Goal: Find specific page/section: Find specific page/section

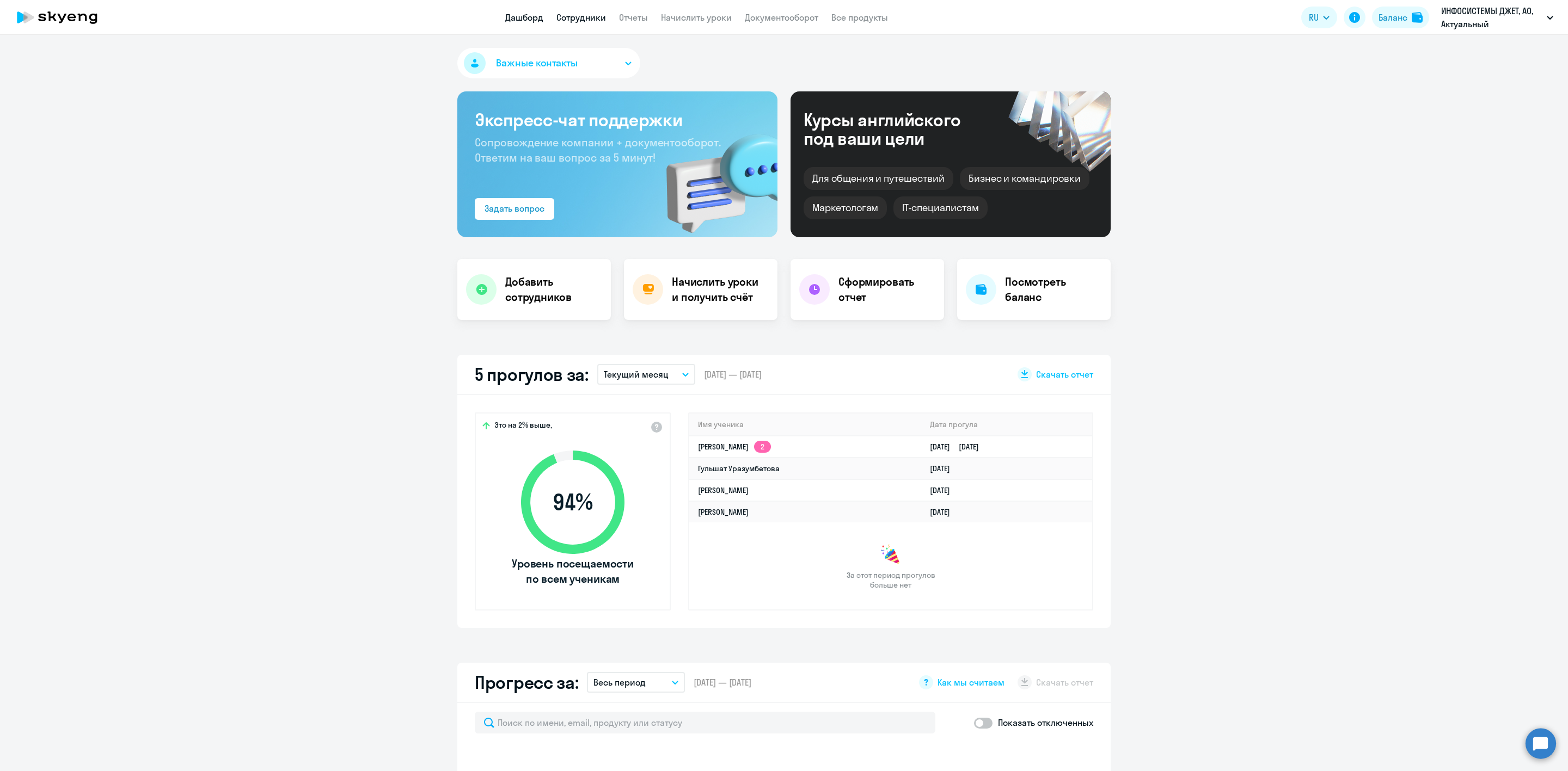
click at [581, 16] on link "Сотрудники" at bounding box center [580, 17] width 49 height 11
select select "30"
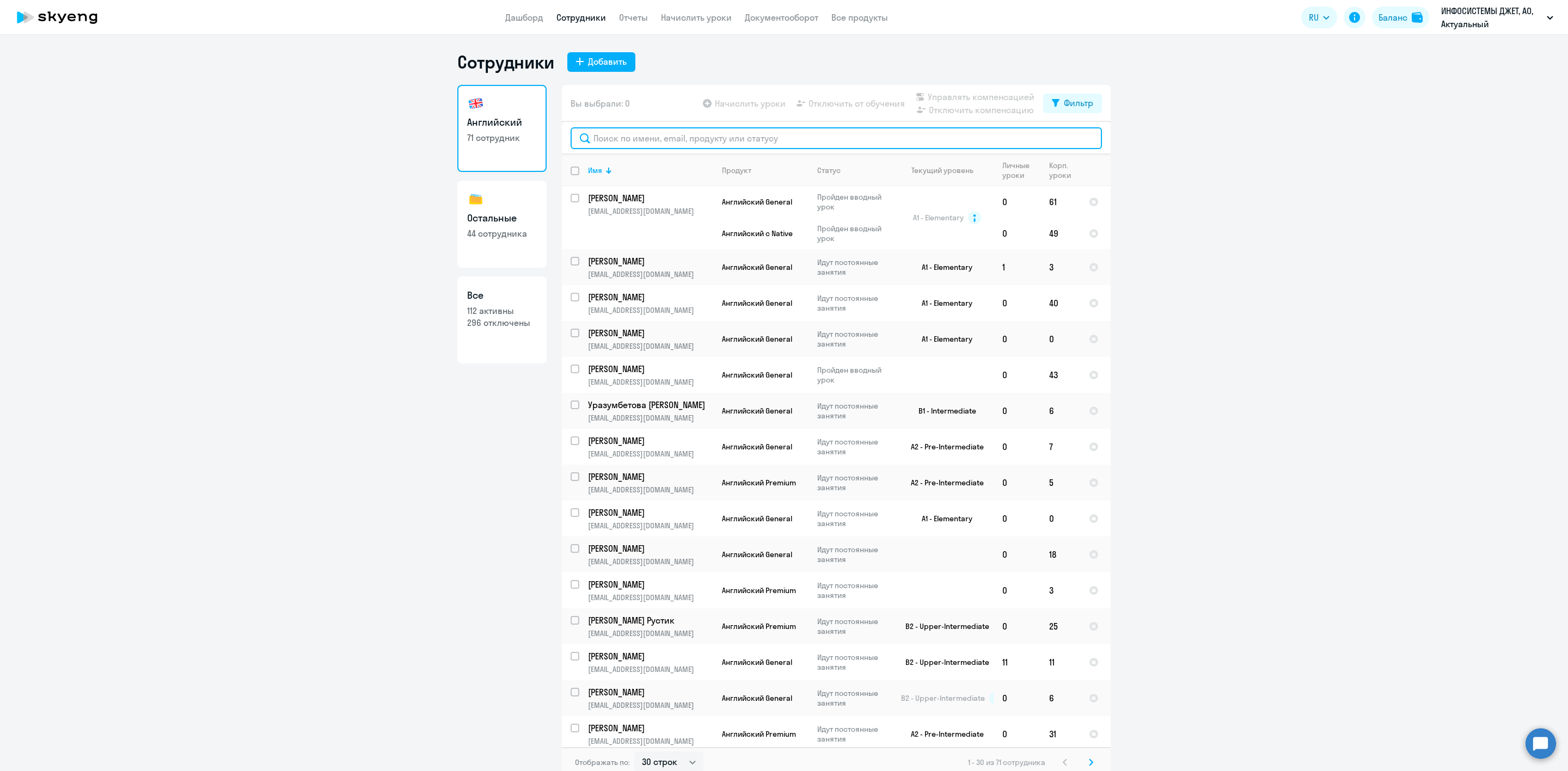
click at [595, 144] on input "text" at bounding box center [836, 138] width 532 height 22
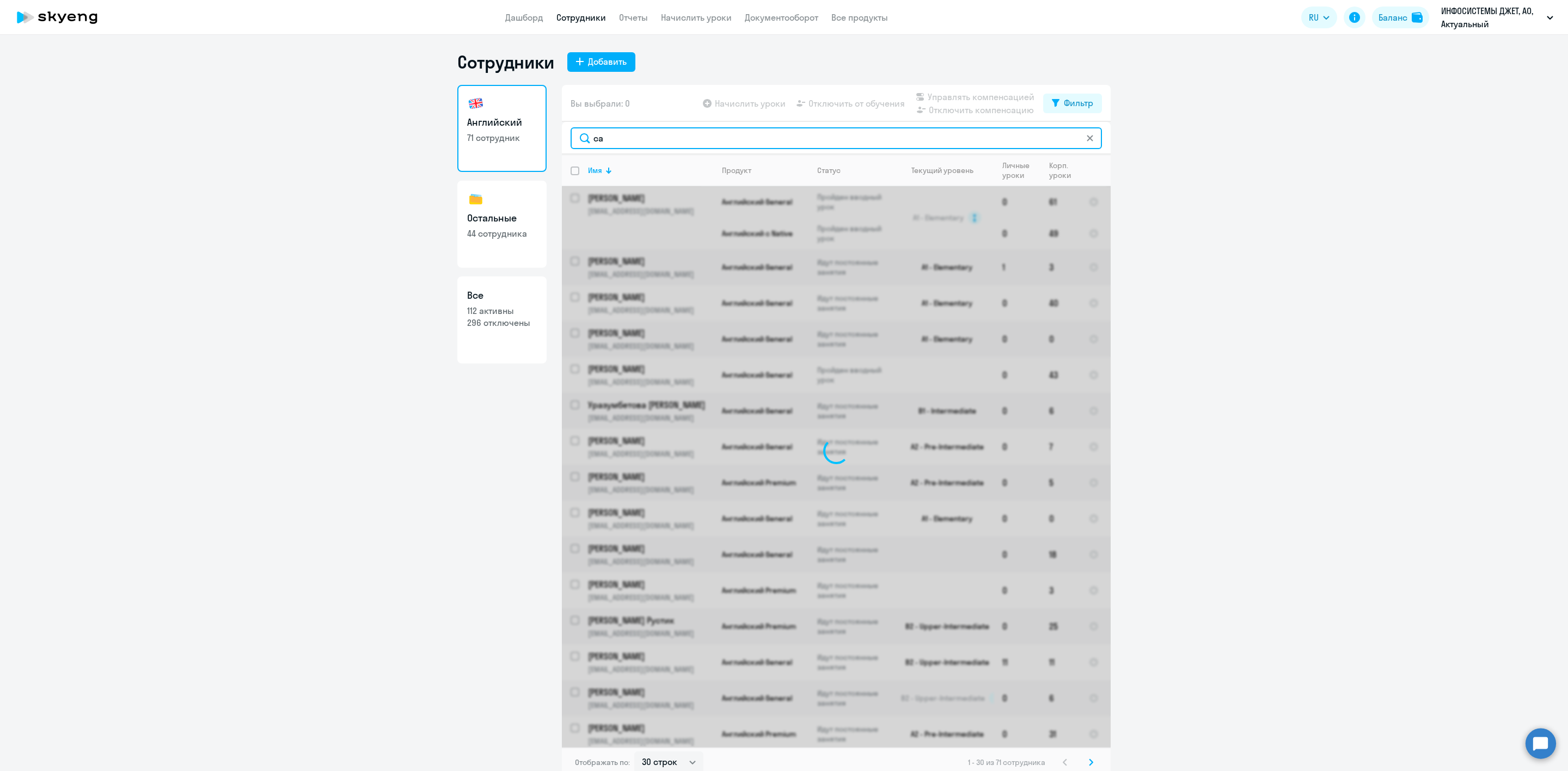
type input "сав"
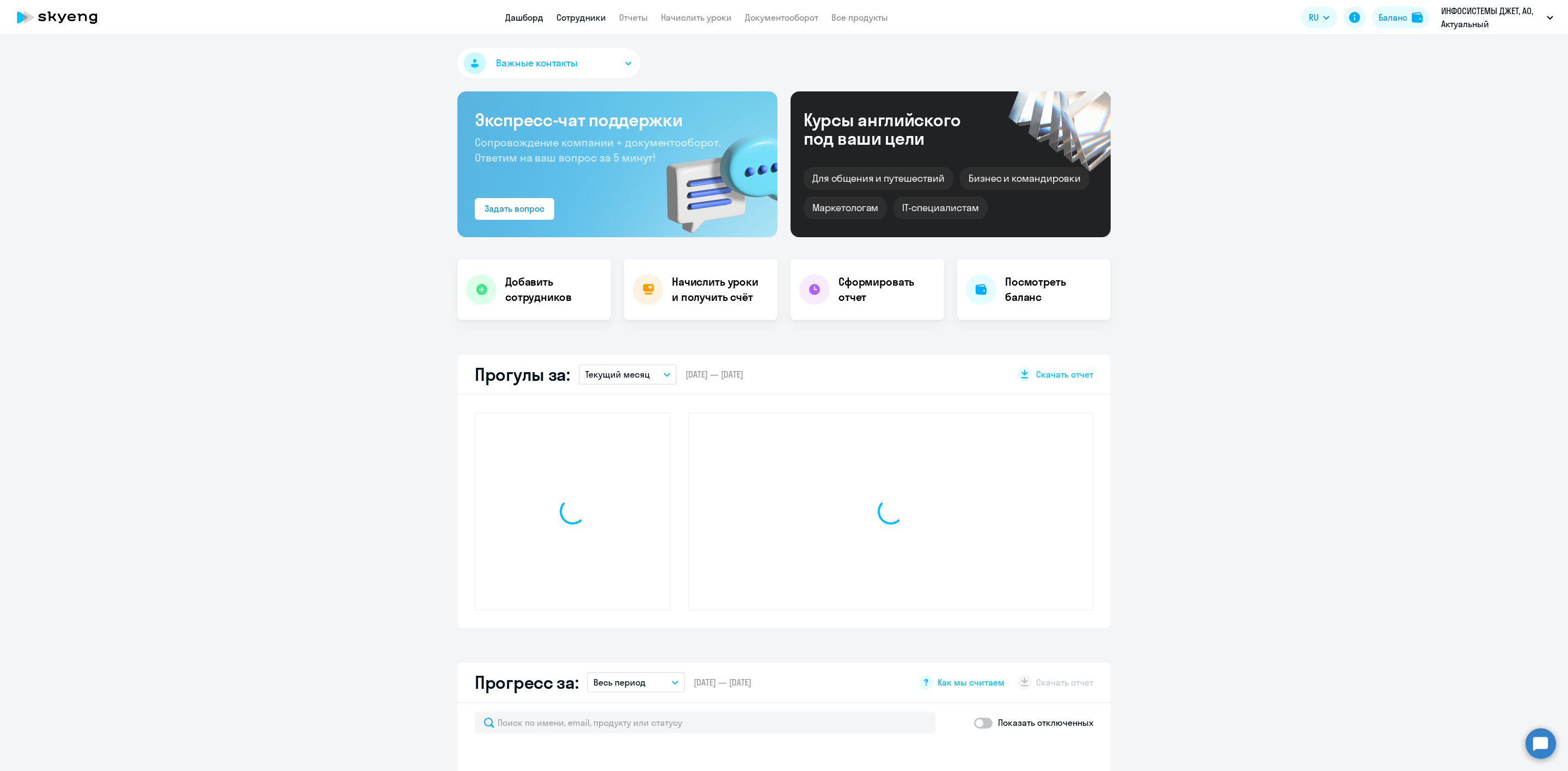
click at [581, 20] on link "Сотрудники" at bounding box center [580, 17] width 49 height 11
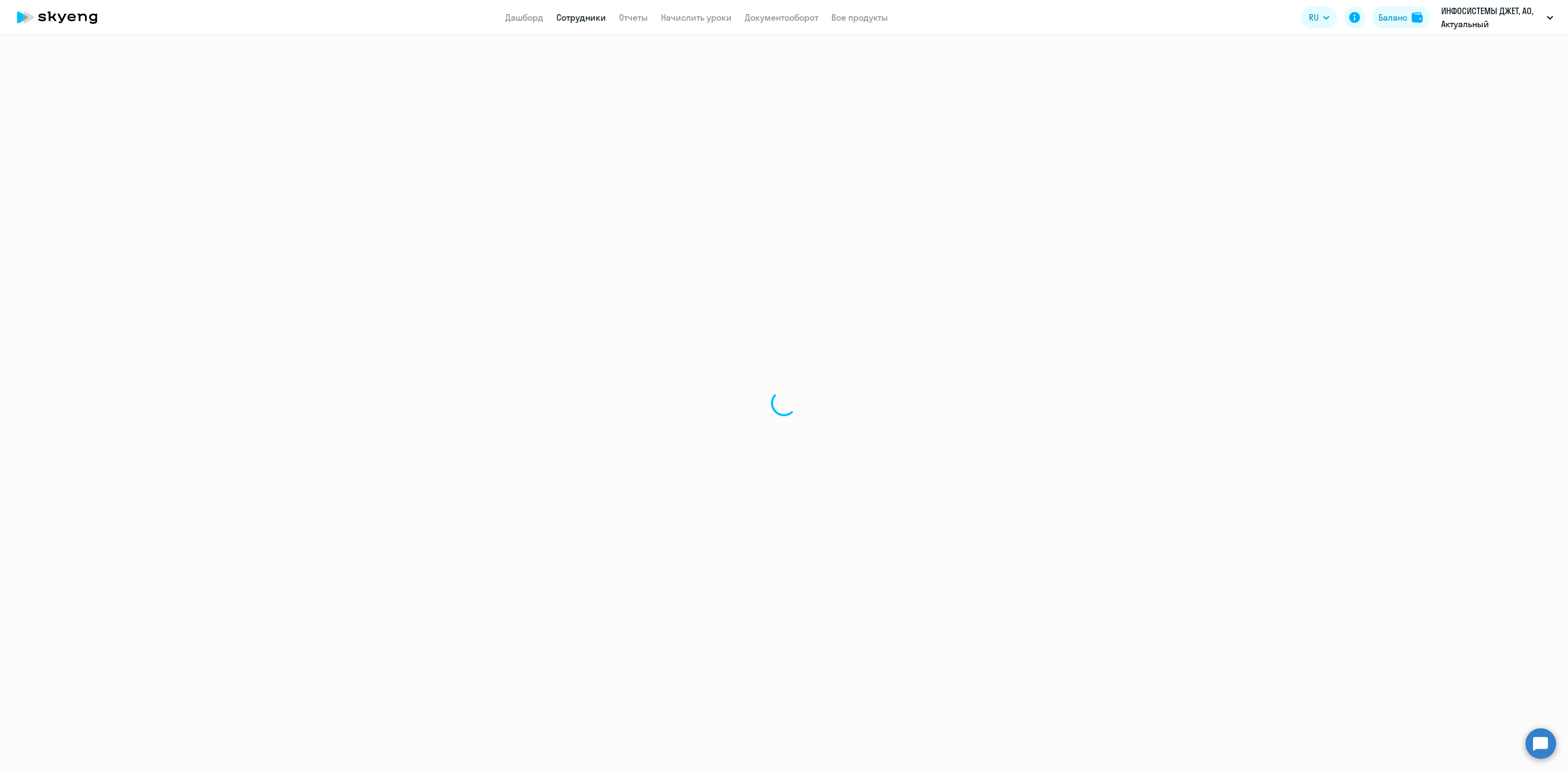
select select "30"
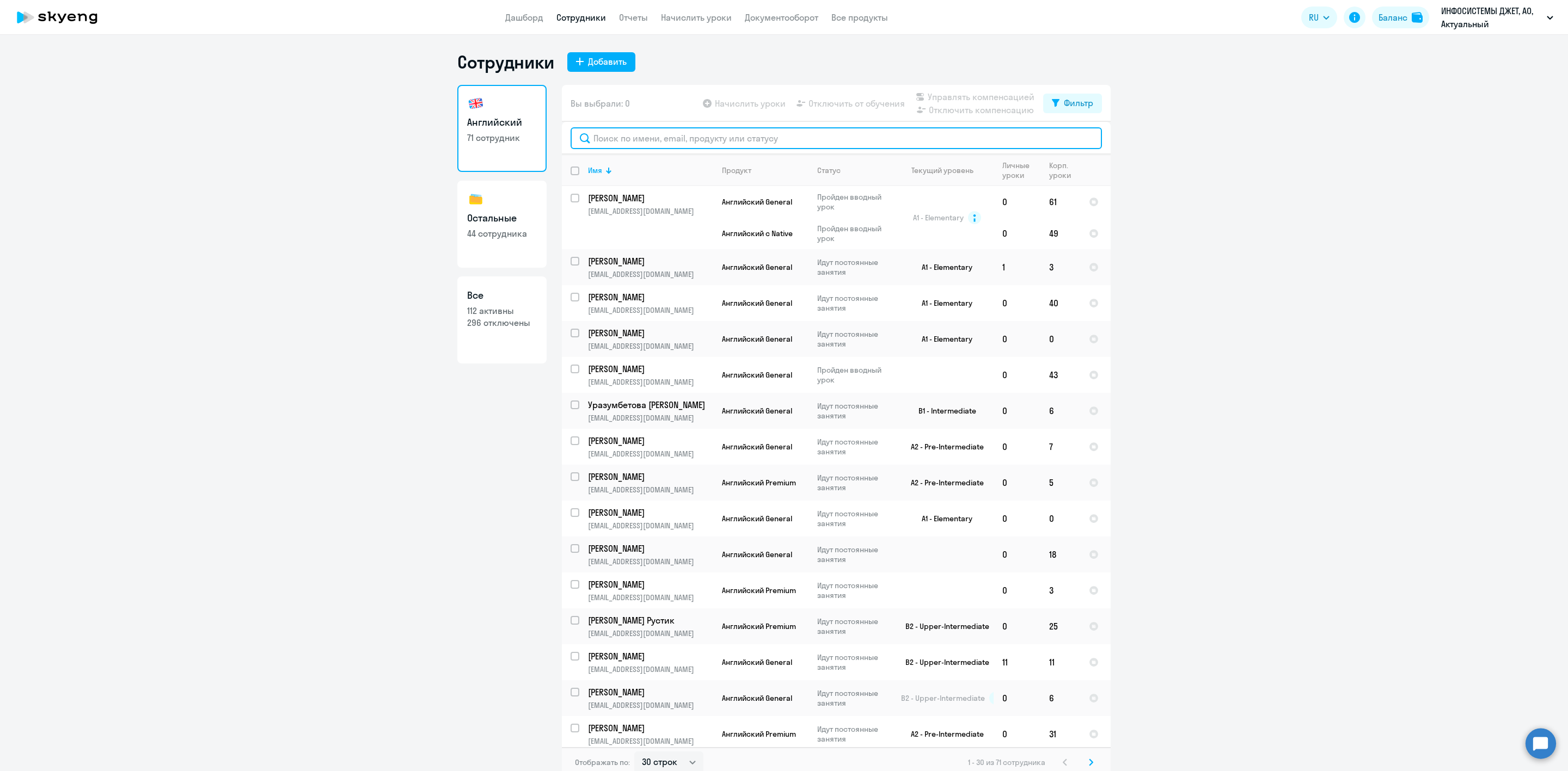
click at [625, 136] on input "text" at bounding box center [836, 138] width 532 height 22
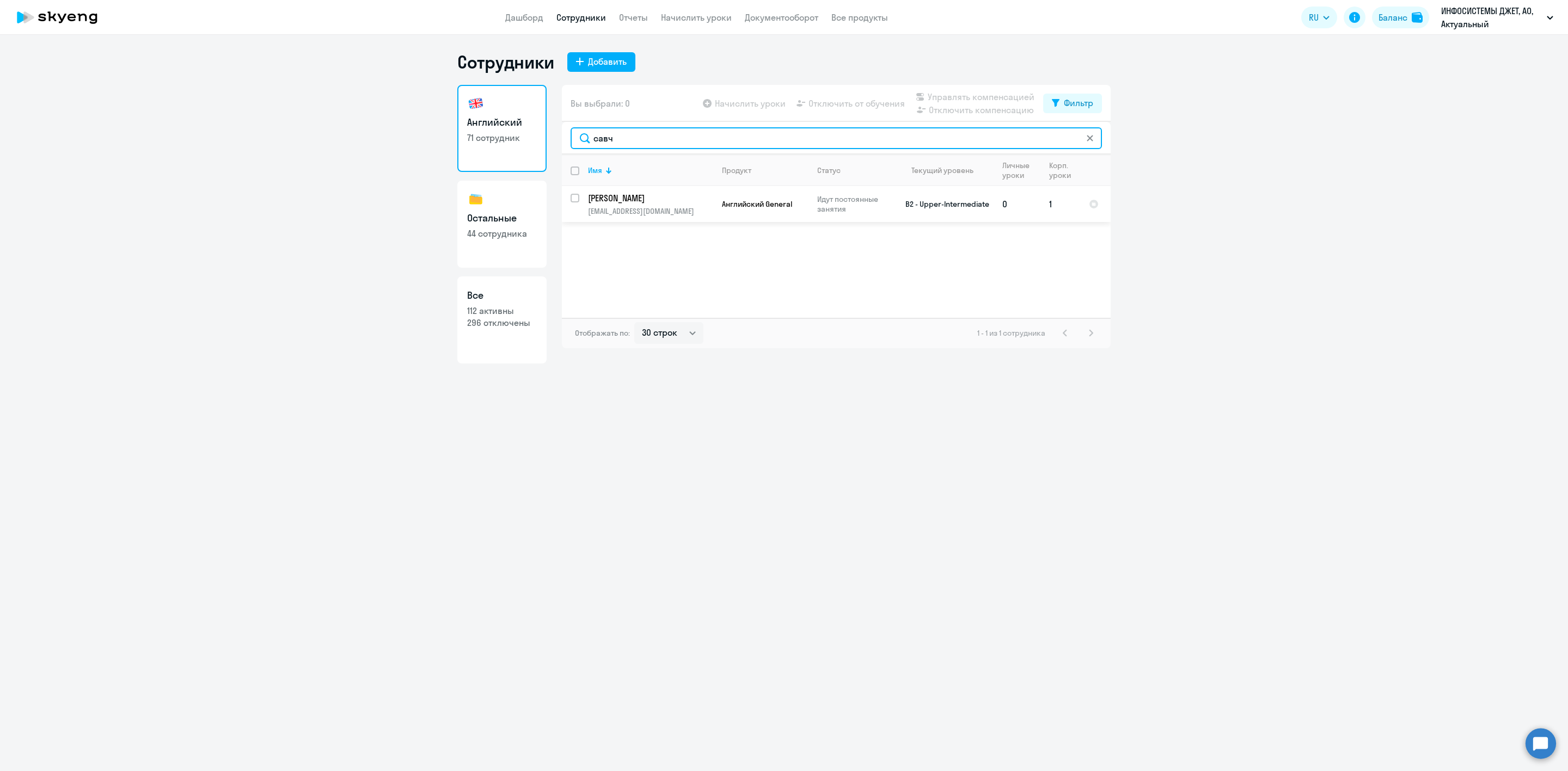
type input "савч"
click at [625, 204] on td "[PERSON_NAME] [PERSON_NAME][EMAIL_ADDRESS][DOMAIN_NAME]" at bounding box center [646, 204] width 134 height 36
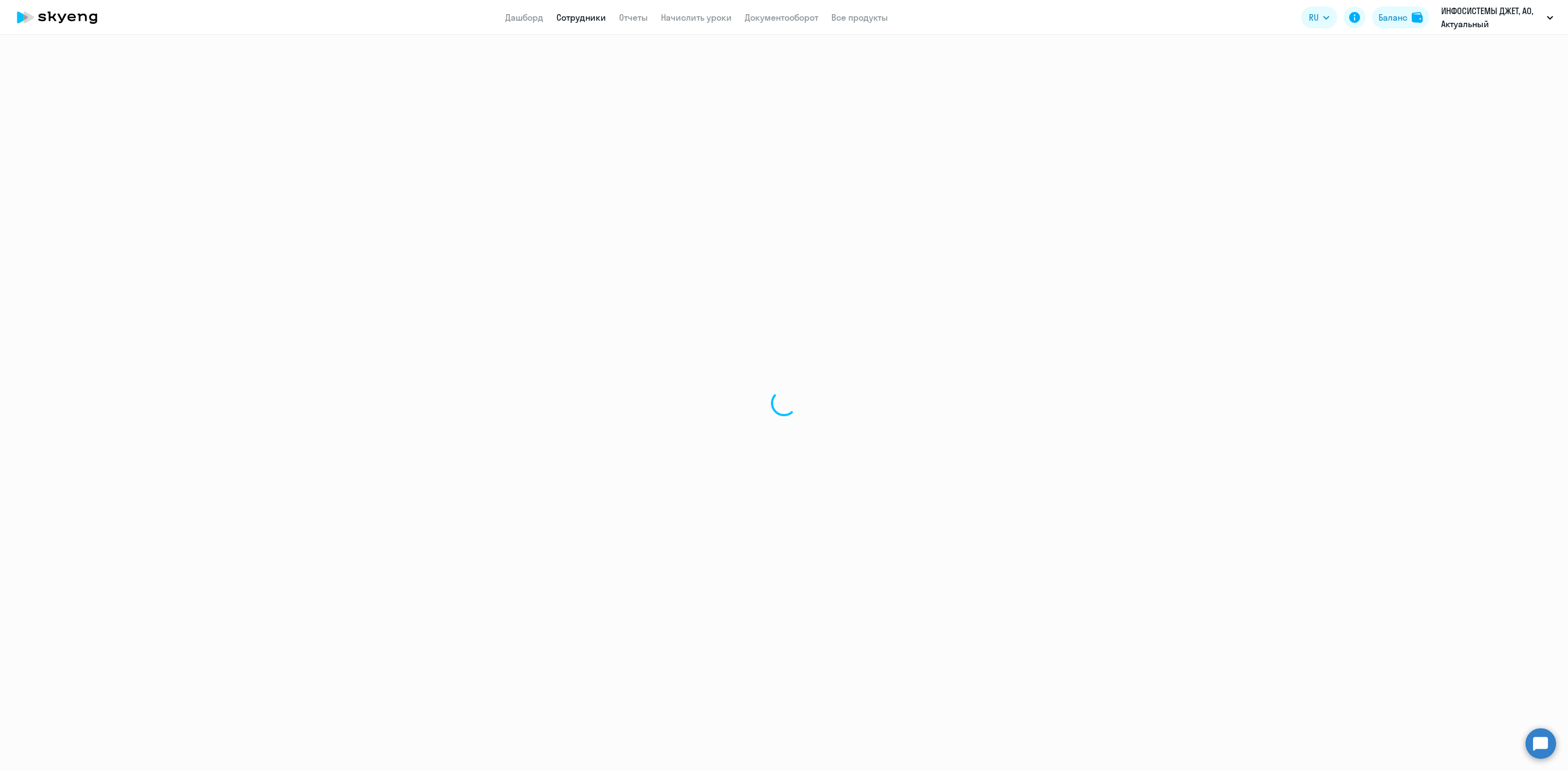
select select "english"
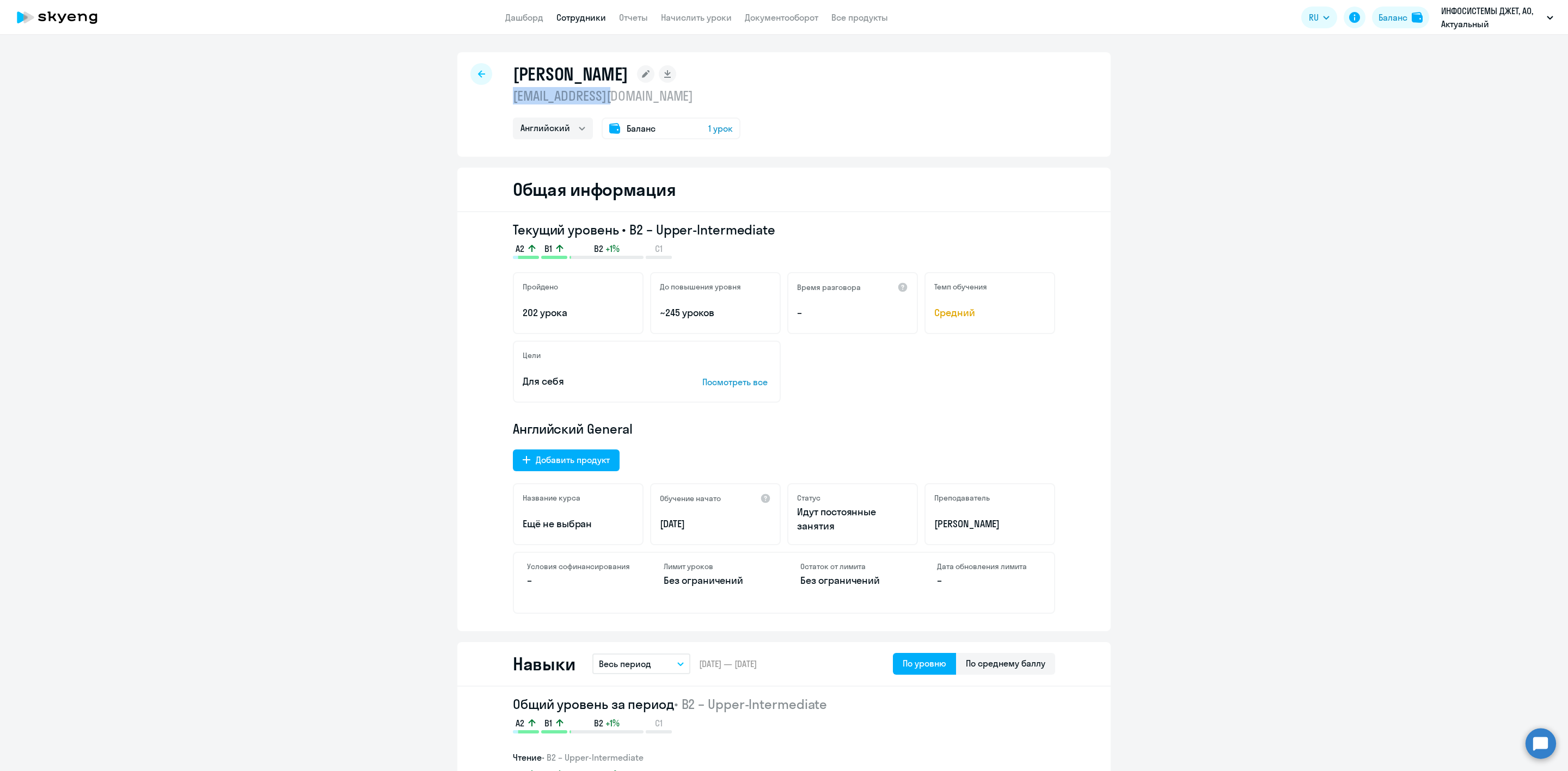
drag, startPoint x: 622, startPoint y: 98, endPoint x: 505, endPoint y: 98, distance: 117.0
click at [505, 98] on div "[PERSON_NAME] [EMAIL_ADDRESS][DOMAIN_NAME] Английский Баланс 1 урок" at bounding box center [784, 104] width 654 height 104
copy p "[EMAIL_ADDRESS][DOMAIN_NAME]"
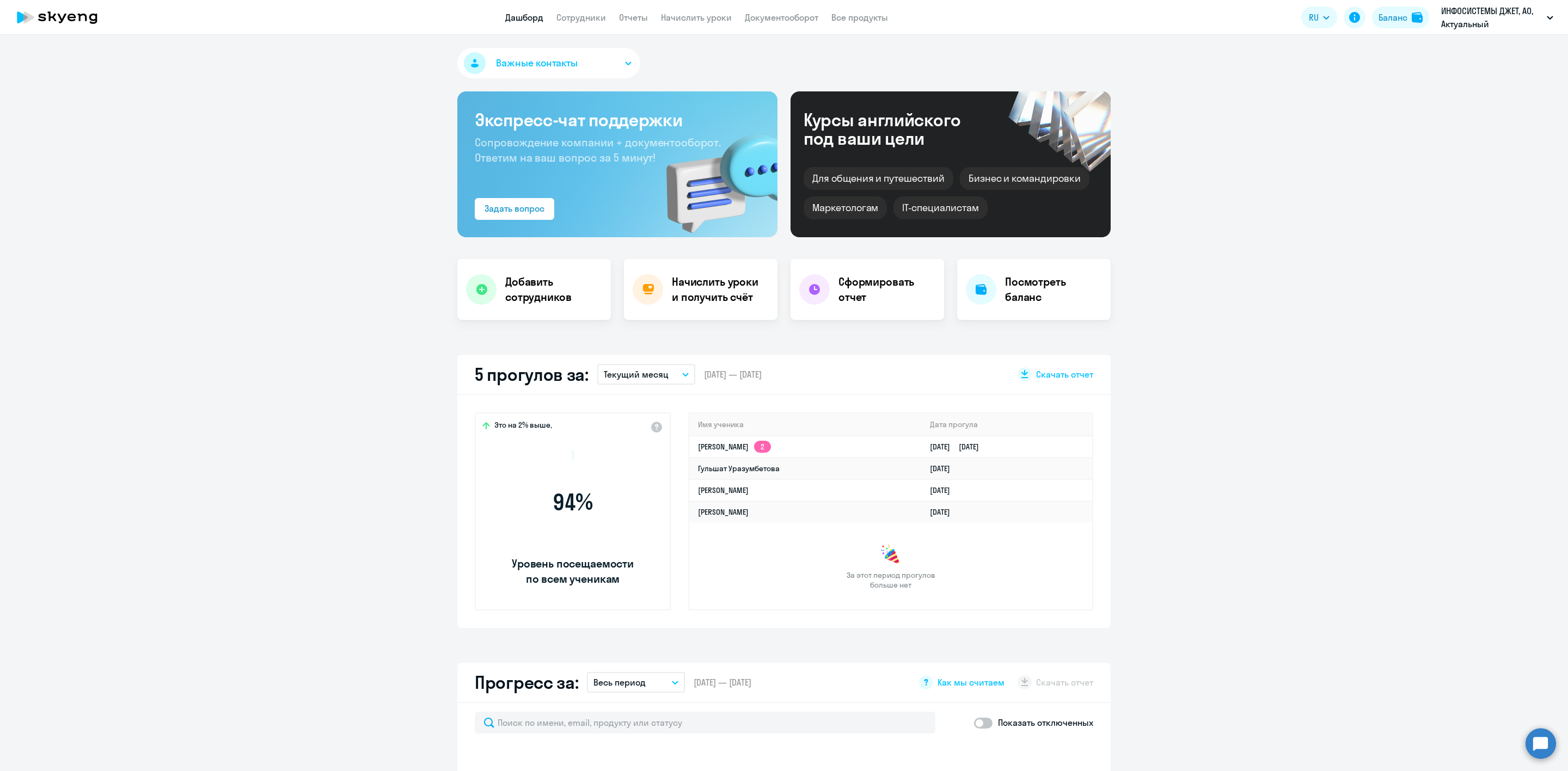
click at [587, 18] on link "Сотрудники" at bounding box center [580, 17] width 49 height 11
select select "30"
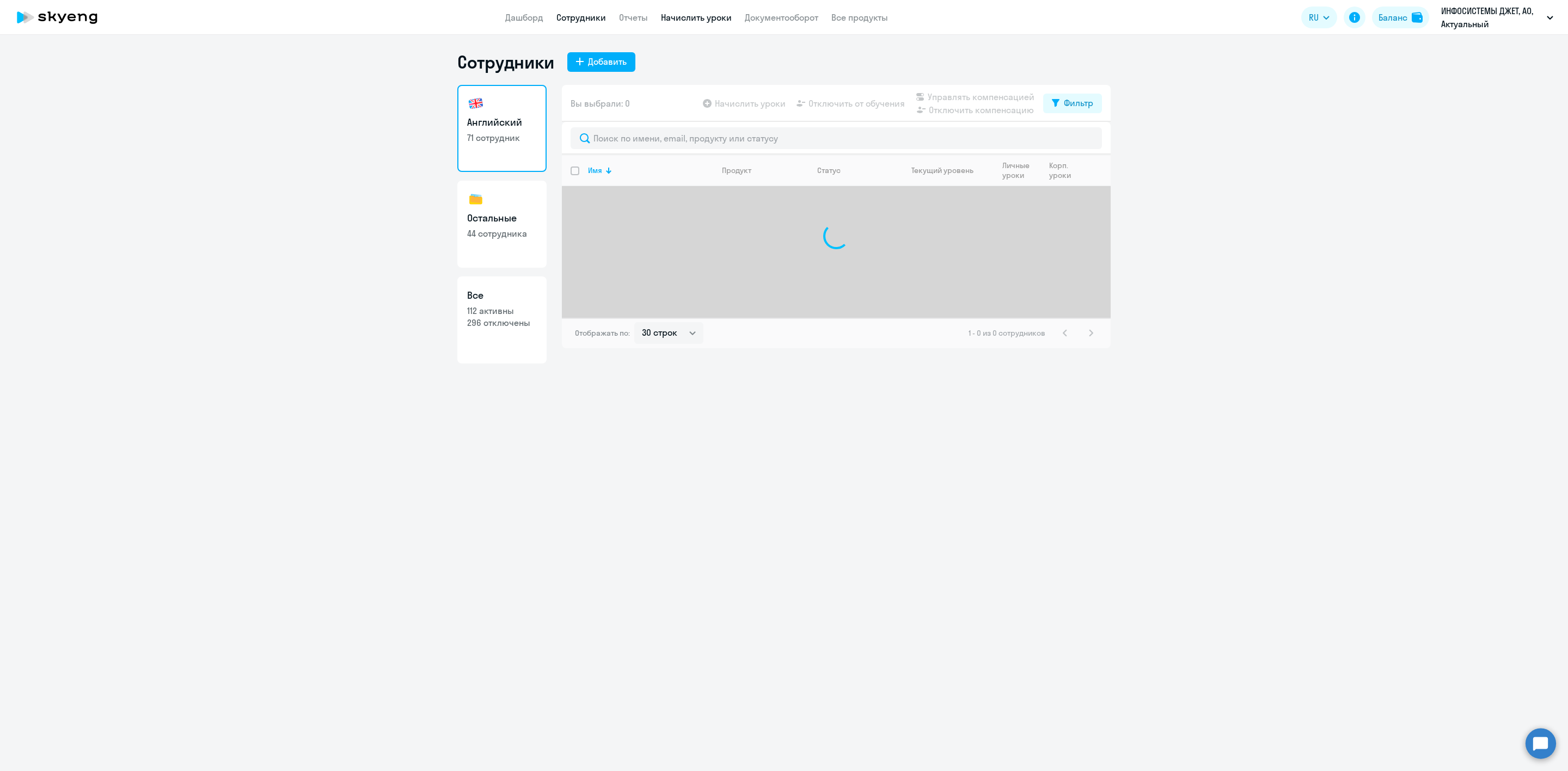
click at [693, 18] on link "Начислить уроки" at bounding box center [696, 17] width 71 height 11
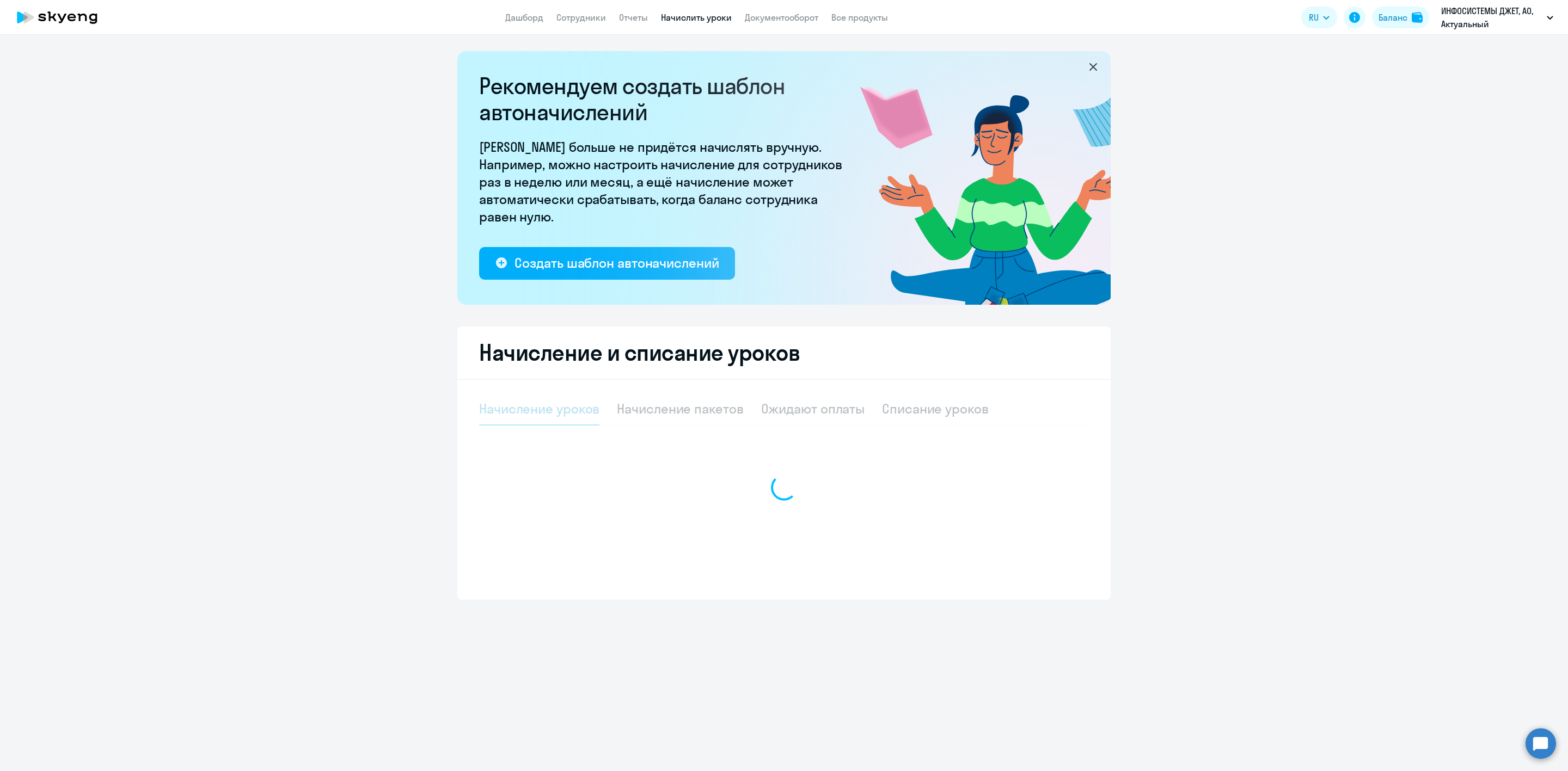
select select "10"
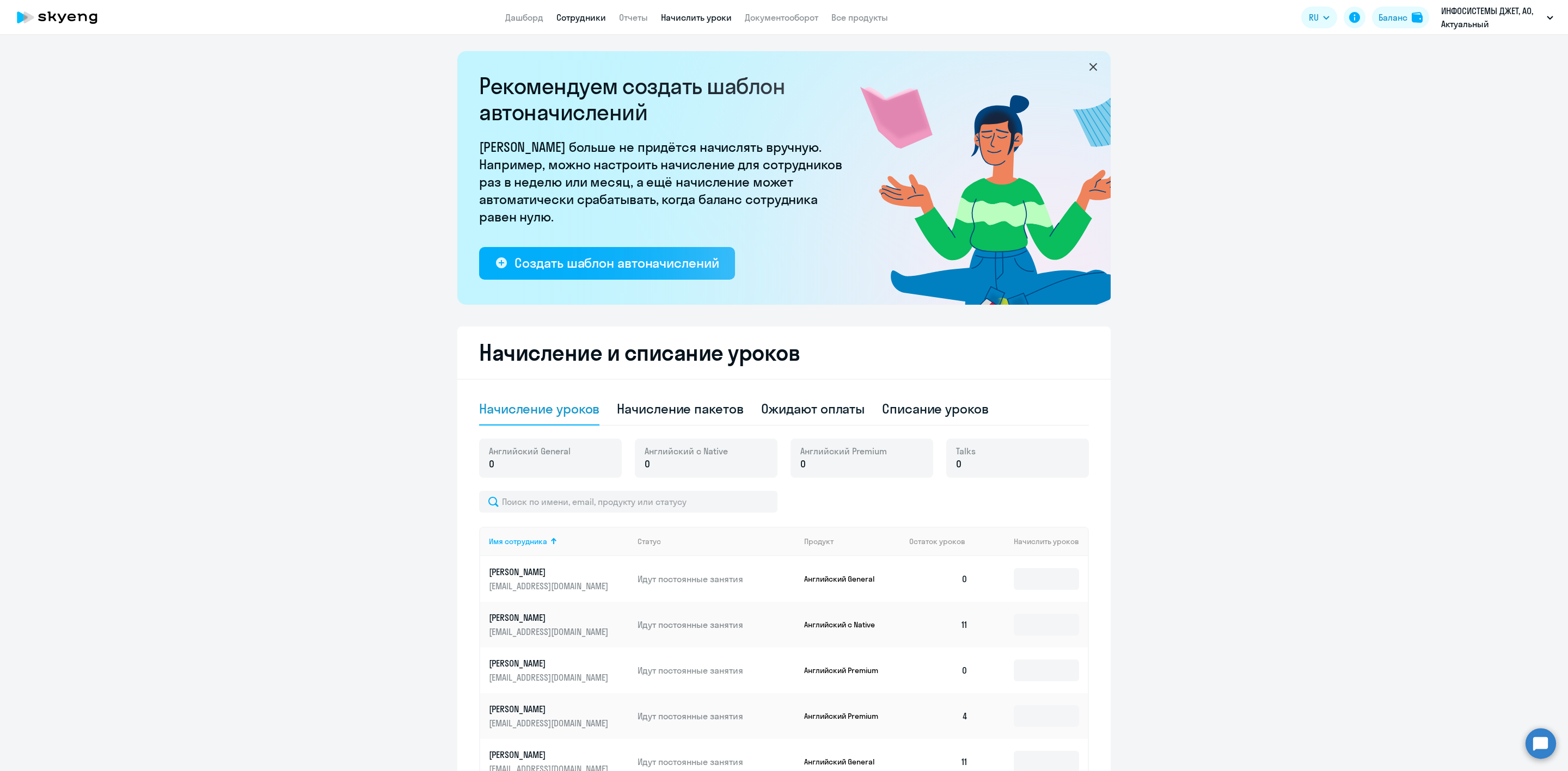
click at [582, 18] on link "Сотрудники" at bounding box center [580, 17] width 49 height 11
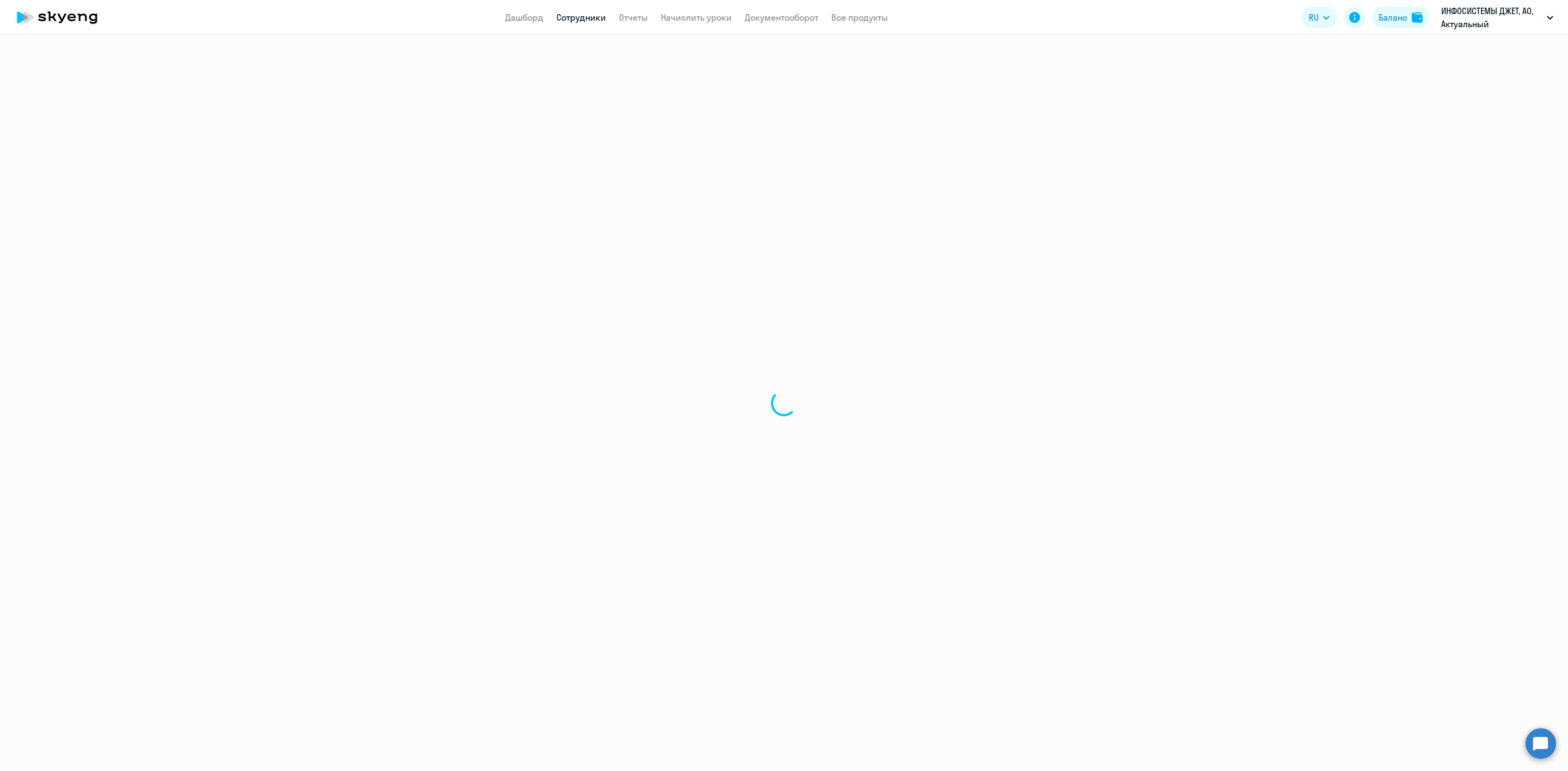
select select "30"
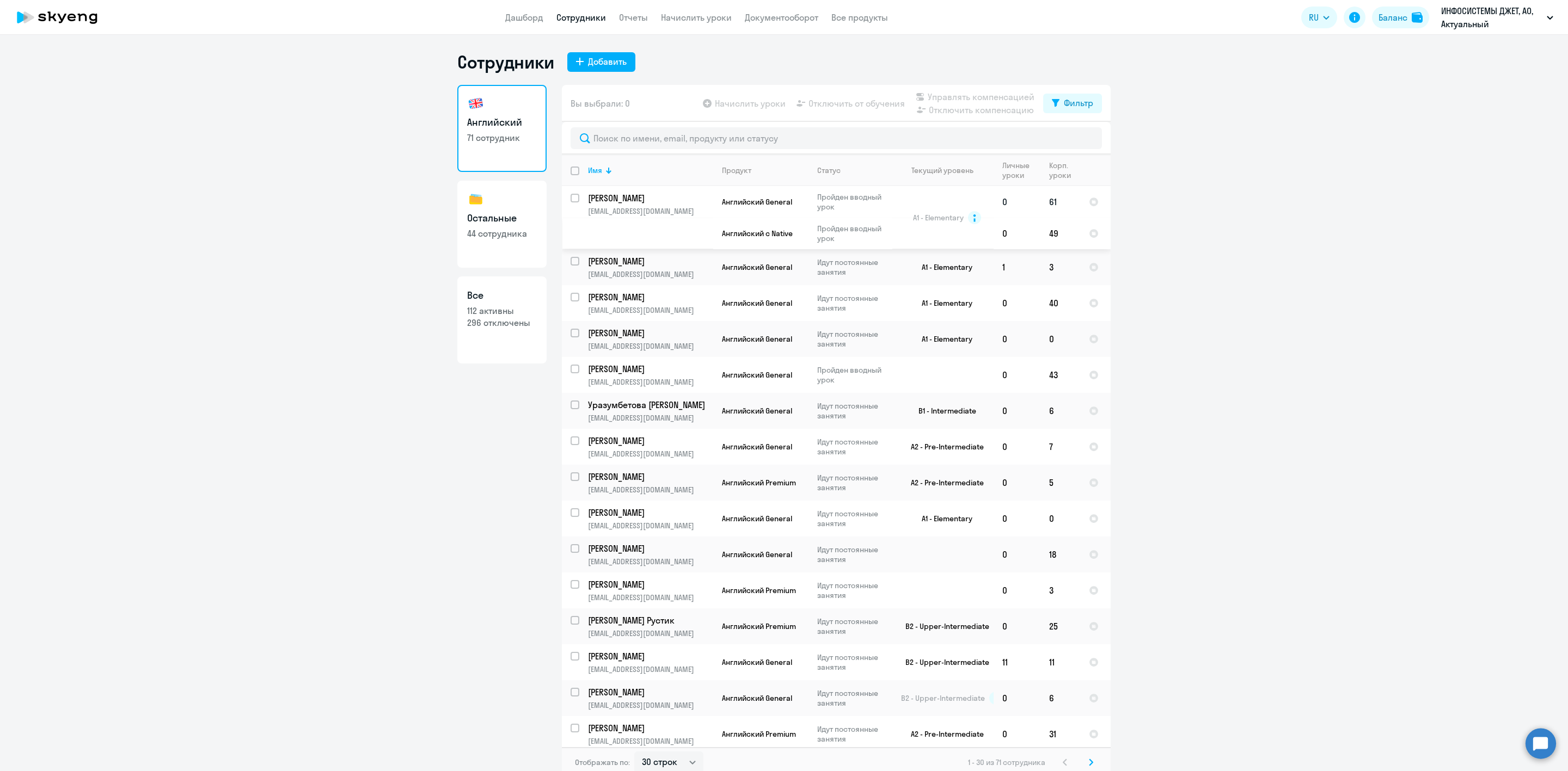
click at [623, 195] on p "[PERSON_NAME]" at bounding box center [650, 198] width 123 height 12
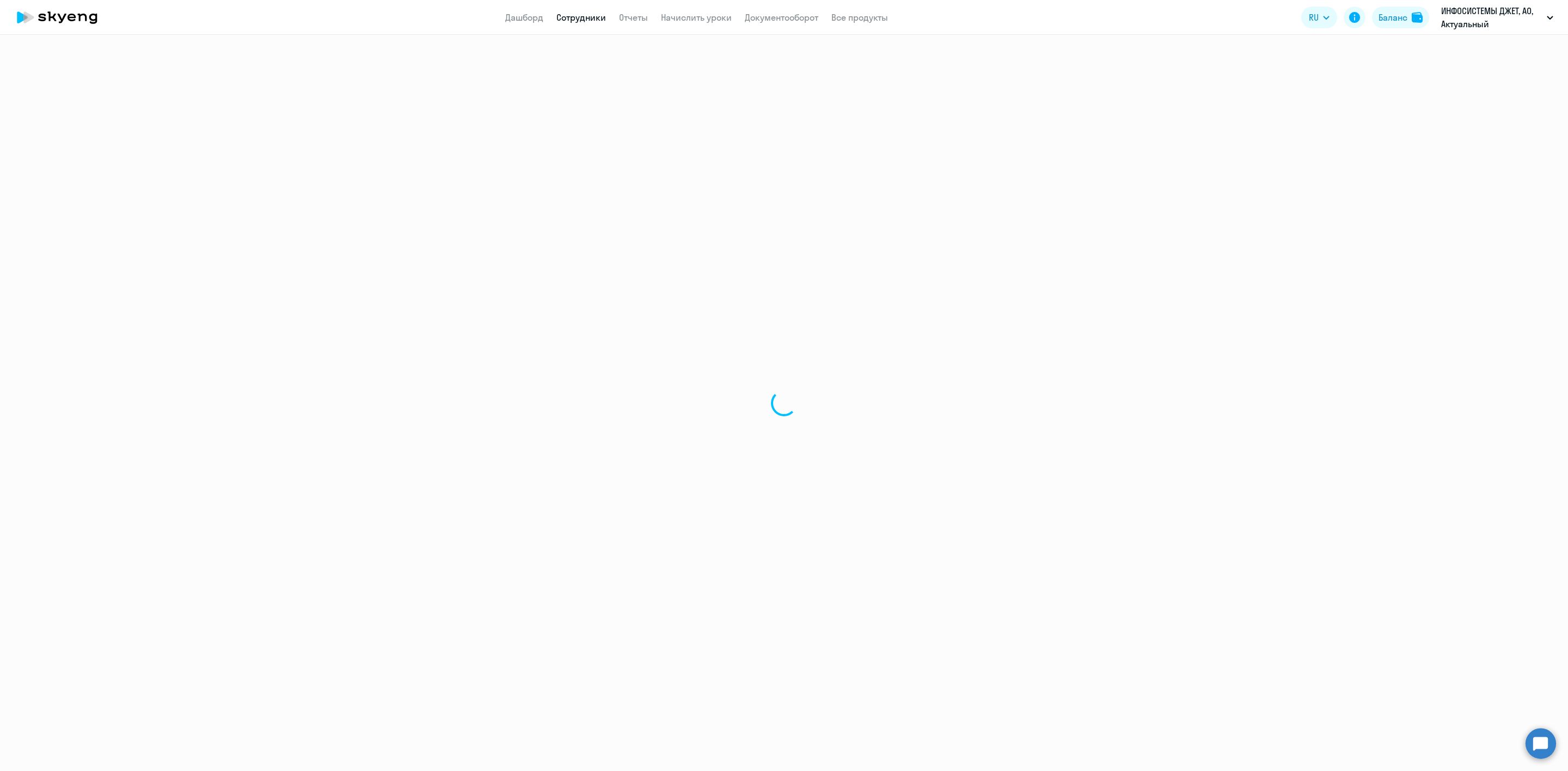
select select "english"
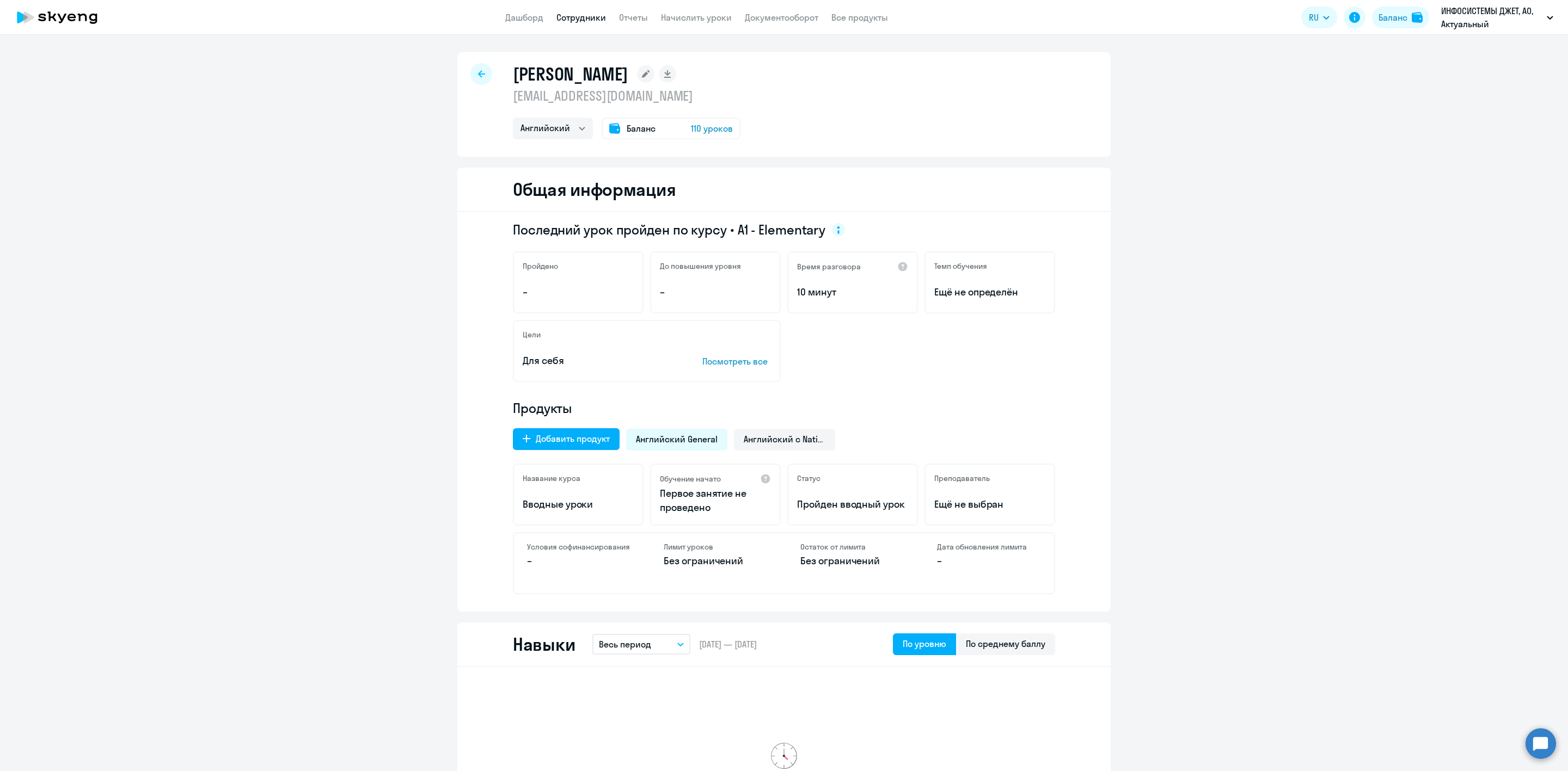
click at [478, 71] on icon at bounding box center [481, 74] width 7 height 8
select select "30"
